Goal: Communication & Community: Participate in discussion

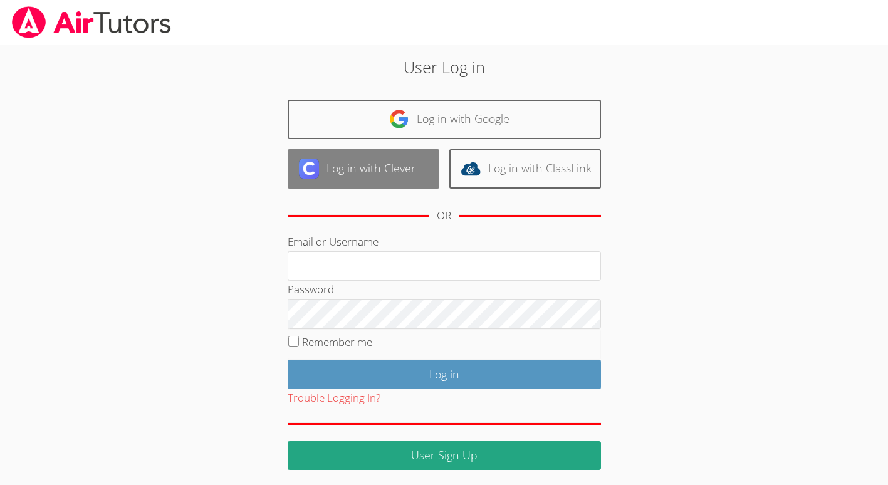
click at [380, 170] on link "Log in with Clever" at bounding box center [364, 168] width 152 height 39
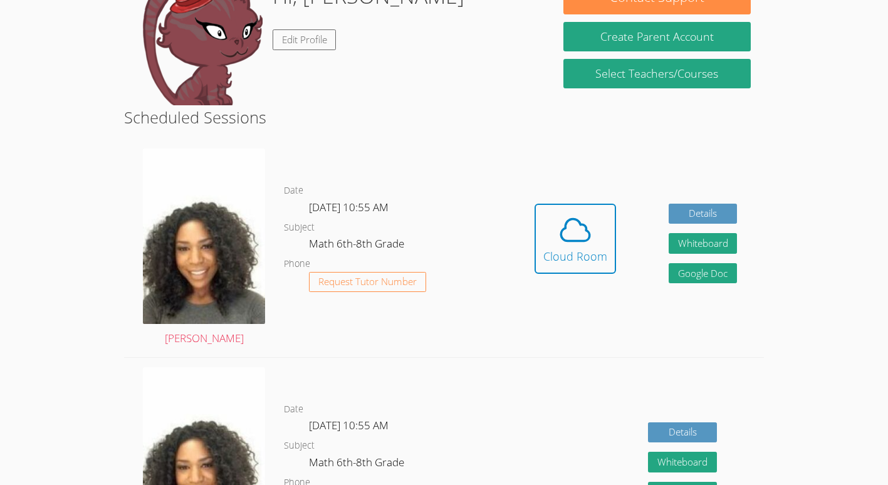
scroll to position [231, 0]
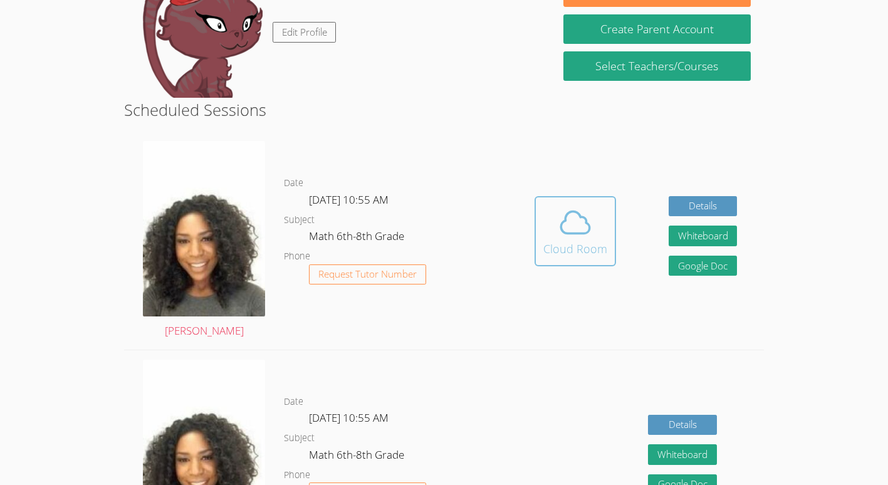
click at [592, 258] on div "Cloud Room" at bounding box center [575, 249] width 64 height 18
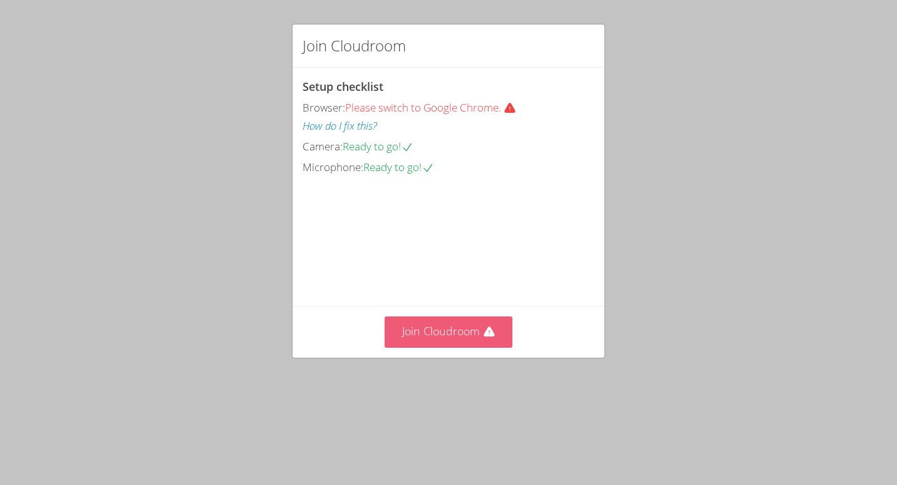
click at [471, 347] on button "Join Cloudroom" at bounding box center [449, 331] width 128 height 31
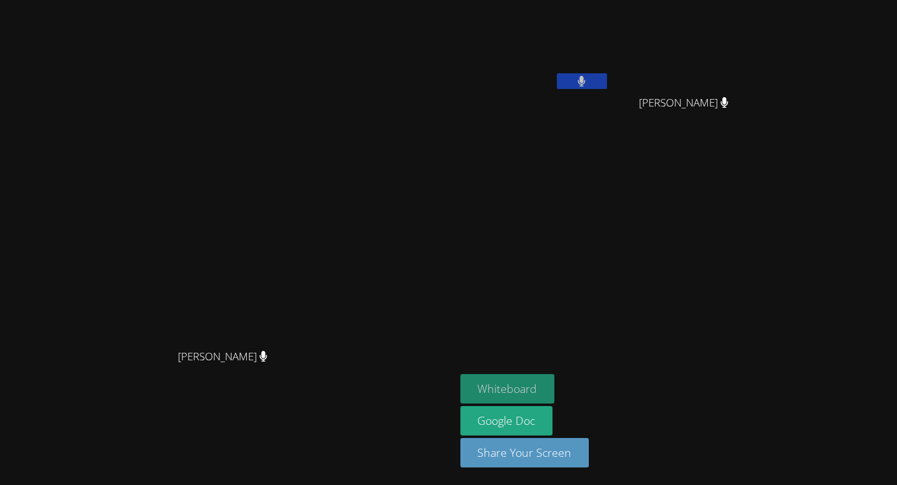
click at [555, 385] on button "Whiteboard" at bounding box center [508, 388] width 95 height 29
click at [321, 237] on video at bounding box center [227, 217] width 188 height 251
click at [610, 66] on video at bounding box center [535, 47] width 149 height 84
click at [607, 88] on button at bounding box center [582, 81] width 50 height 16
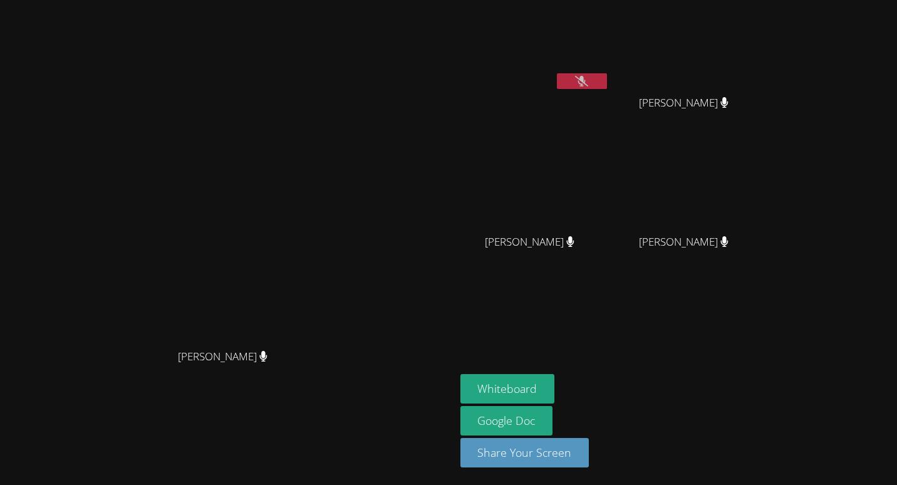
click at [588, 78] on icon at bounding box center [581, 81] width 13 height 11
click at [607, 88] on button at bounding box center [582, 81] width 50 height 16
click at [588, 78] on icon at bounding box center [581, 81] width 13 height 11
click at [607, 74] on button at bounding box center [582, 81] width 50 height 16
click at [610, 72] on video at bounding box center [535, 47] width 149 height 84
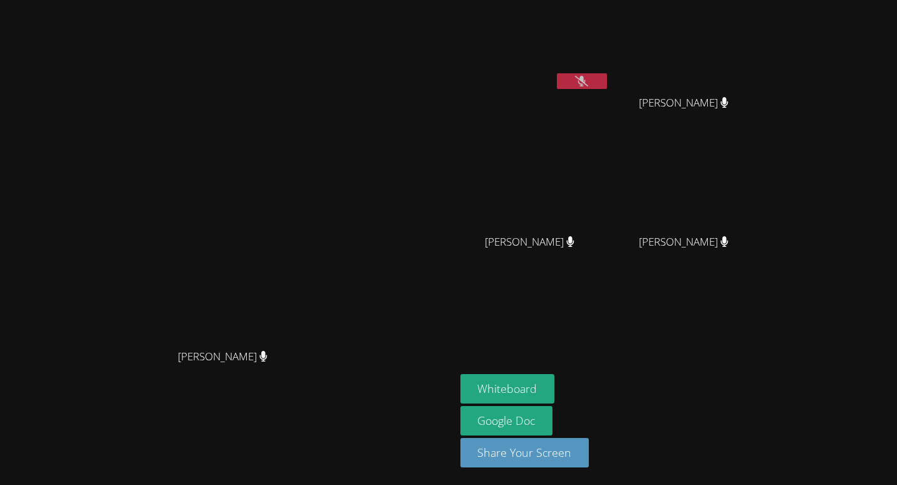
click at [769, 285] on aside "Rolanda Orange Christelle Renonce Christelle Renonce Max-Welson Mathieu Max-Wel…" at bounding box center [612, 242] width 313 height 485
click at [588, 82] on icon at bounding box center [581, 81] width 13 height 11
click at [607, 85] on button at bounding box center [582, 81] width 50 height 16
click at [607, 79] on button at bounding box center [582, 81] width 50 height 16
click at [607, 86] on button at bounding box center [582, 81] width 50 height 16
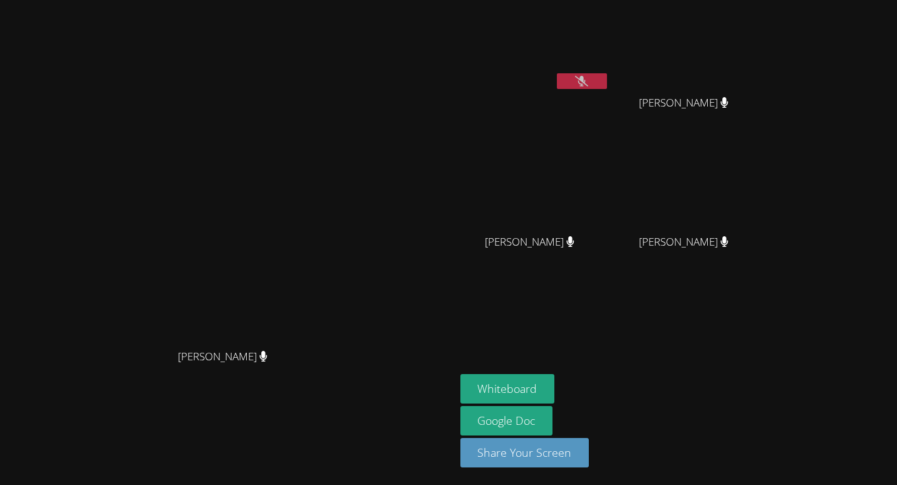
click at [607, 80] on button at bounding box center [582, 81] width 50 height 16
click at [607, 84] on button at bounding box center [582, 81] width 50 height 16
click at [610, 72] on video at bounding box center [535, 47] width 149 height 84
click at [610, 71] on video at bounding box center [535, 47] width 149 height 84
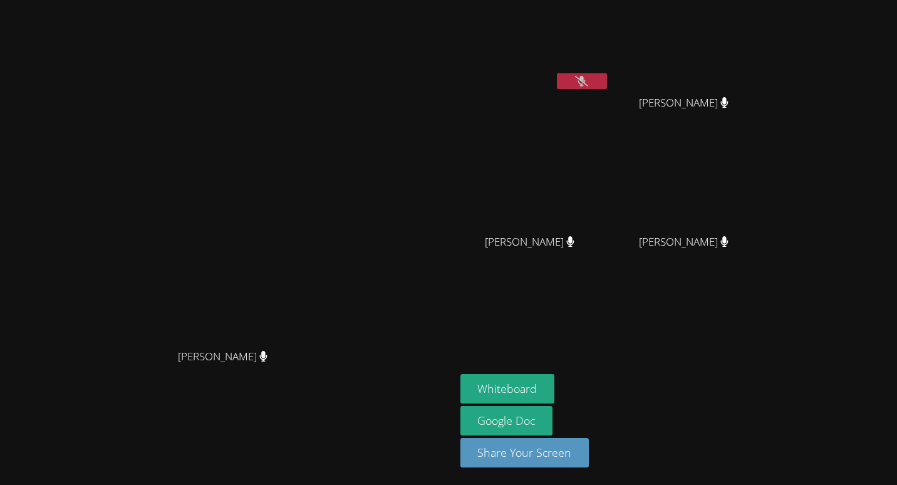
click at [588, 76] on icon at bounding box center [581, 81] width 13 height 11
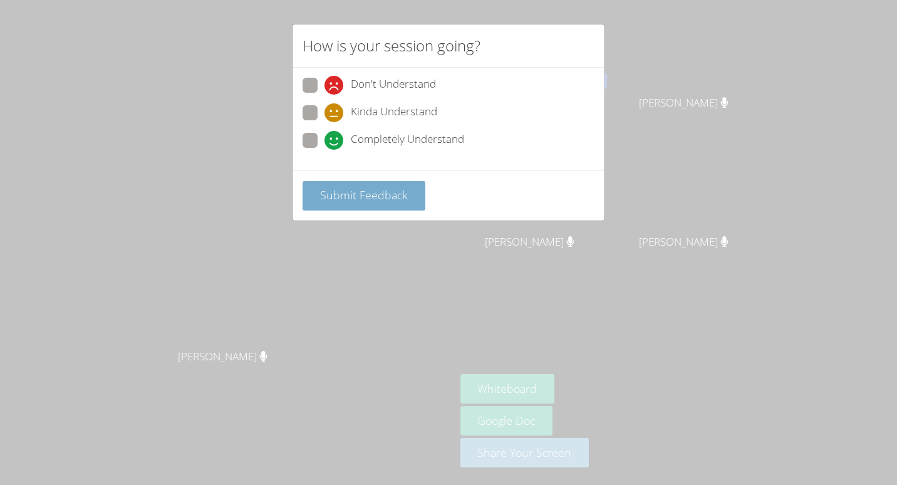
click at [397, 209] on button "Submit Feedback" at bounding box center [364, 195] width 123 height 29
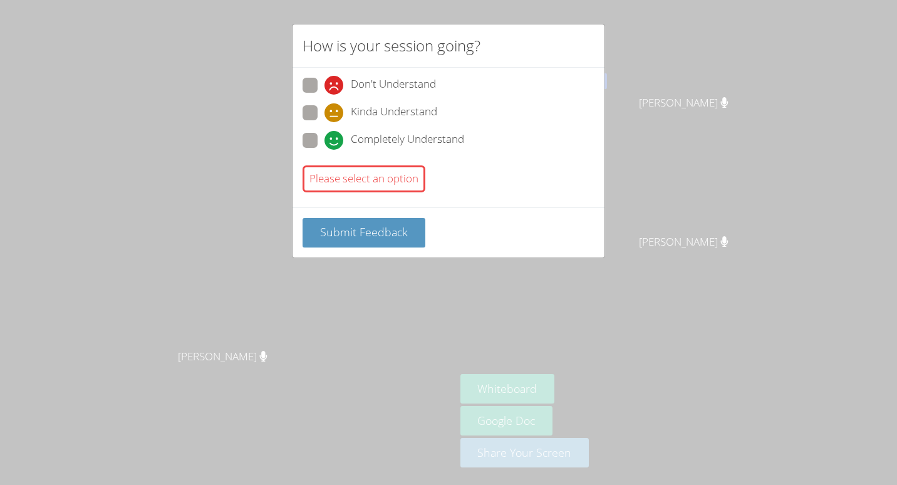
click at [325, 150] on span at bounding box center [325, 150] width 0 height 0
click at [325, 138] on input "Completely Understand" at bounding box center [330, 138] width 11 height 11
radio input "true"
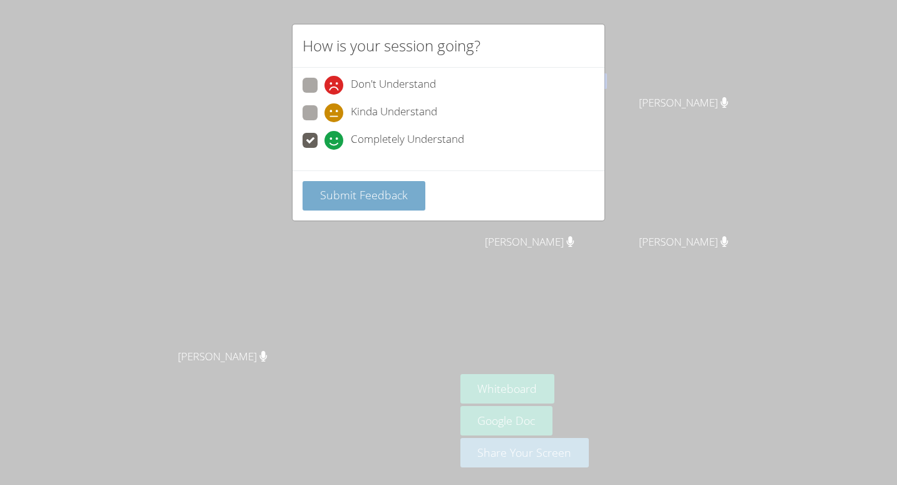
click at [341, 188] on span "Submit Feedback" at bounding box center [364, 194] width 88 height 15
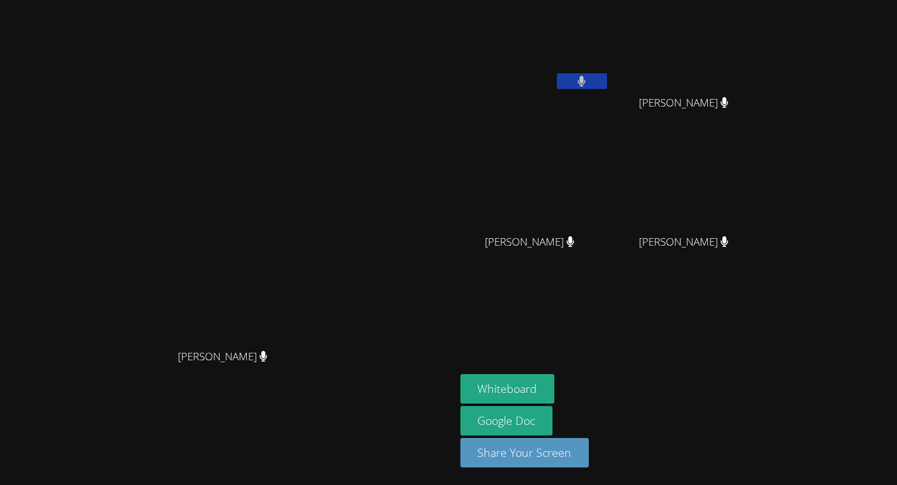
click at [586, 79] on icon at bounding box center [582, 81] width 8 height 11
